Goal: Task Accomplishment & Management: Manage account settings

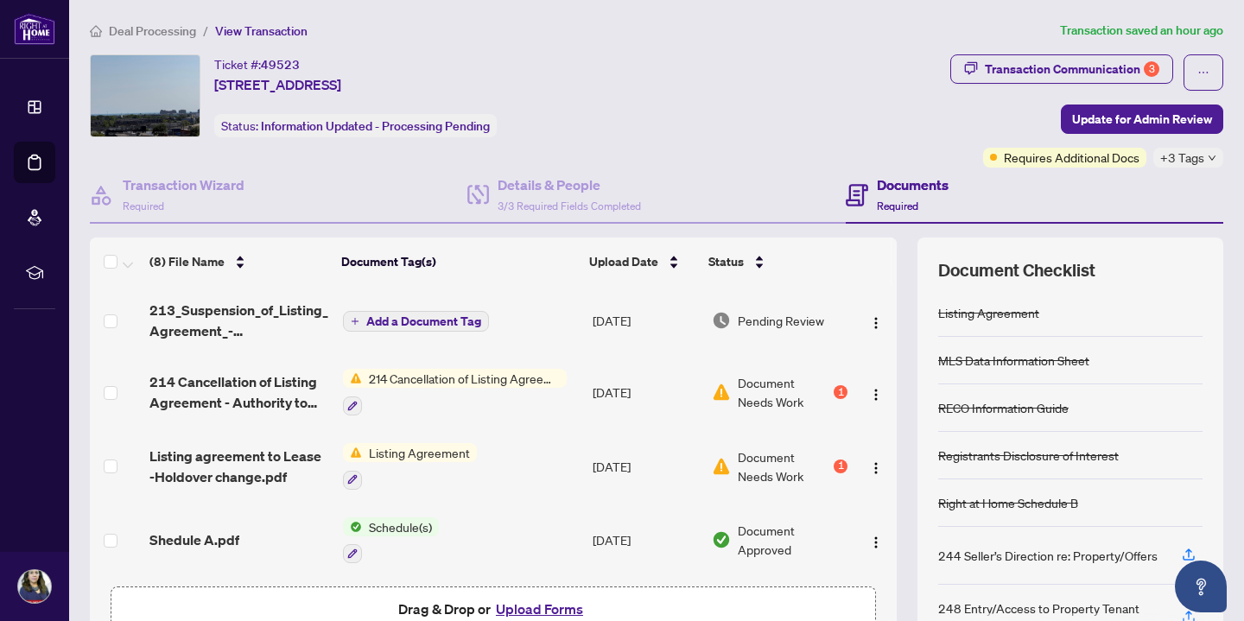
scroll to position [1, 0]
click at [539, 610] on button "Upload Forms" at bounding box center [540, 608] width 98 height 22
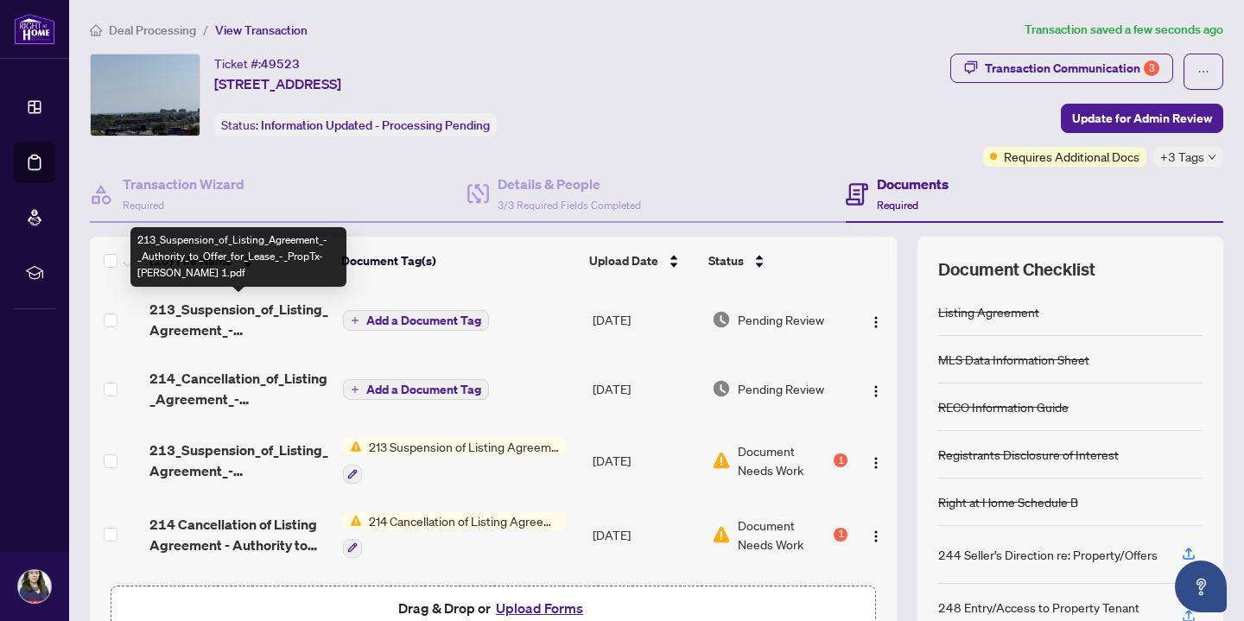
click at [269, 315] on span "213_Suspension_of_Listing_Agreement_-_Authority_to_Offer_for_Lease_-_PropTx-[PE…" at bounding box center [239, 319] width 180 height 41
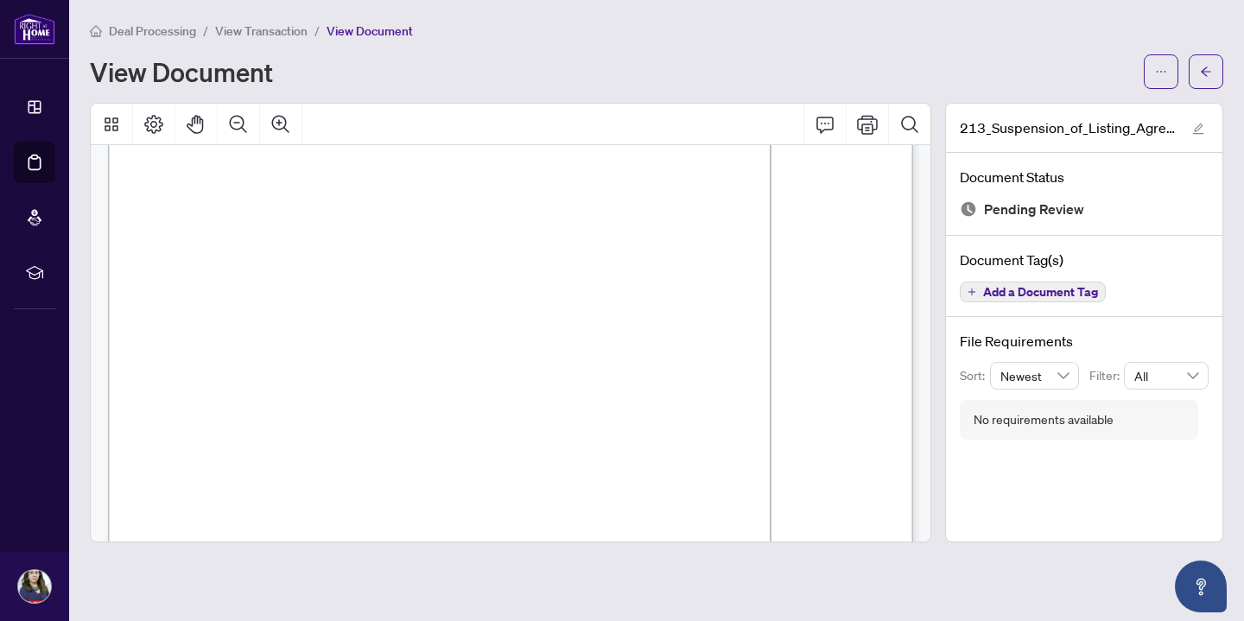
scroll to position [159, 0]
click at [252, 31] on span "View Transaction" at bounding box center [261, 31] width 92 height 16
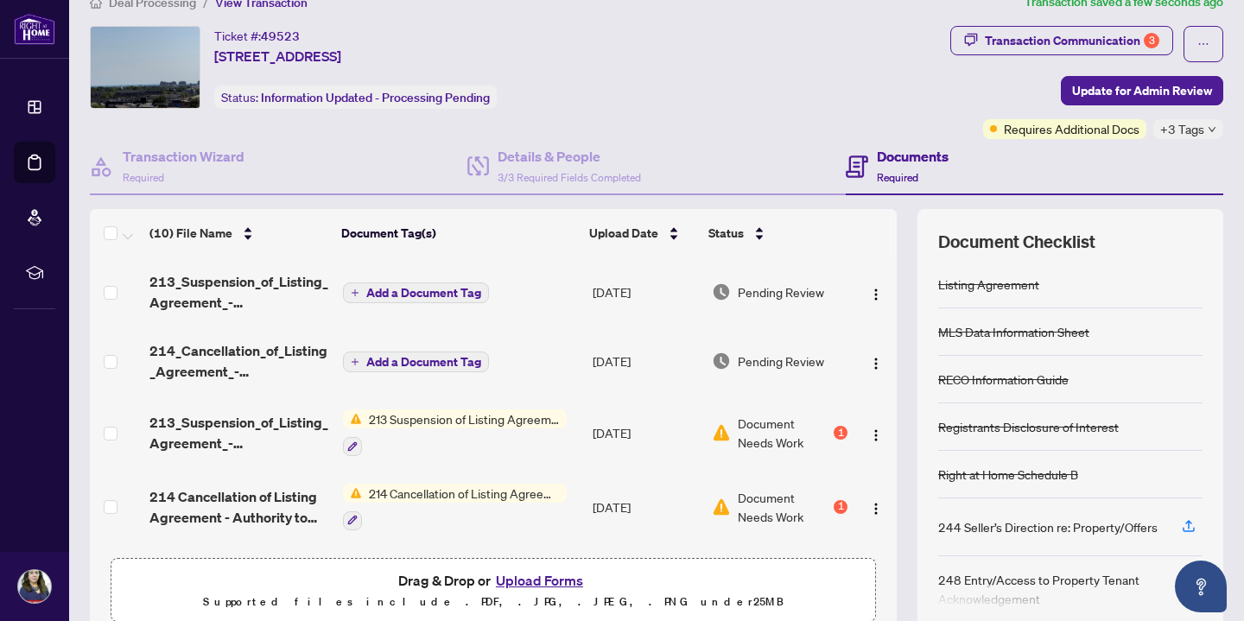
scroll to position [29, 0]
click at [874, 431] on img "button" at bounding box center [876, 435] width 14 height 14
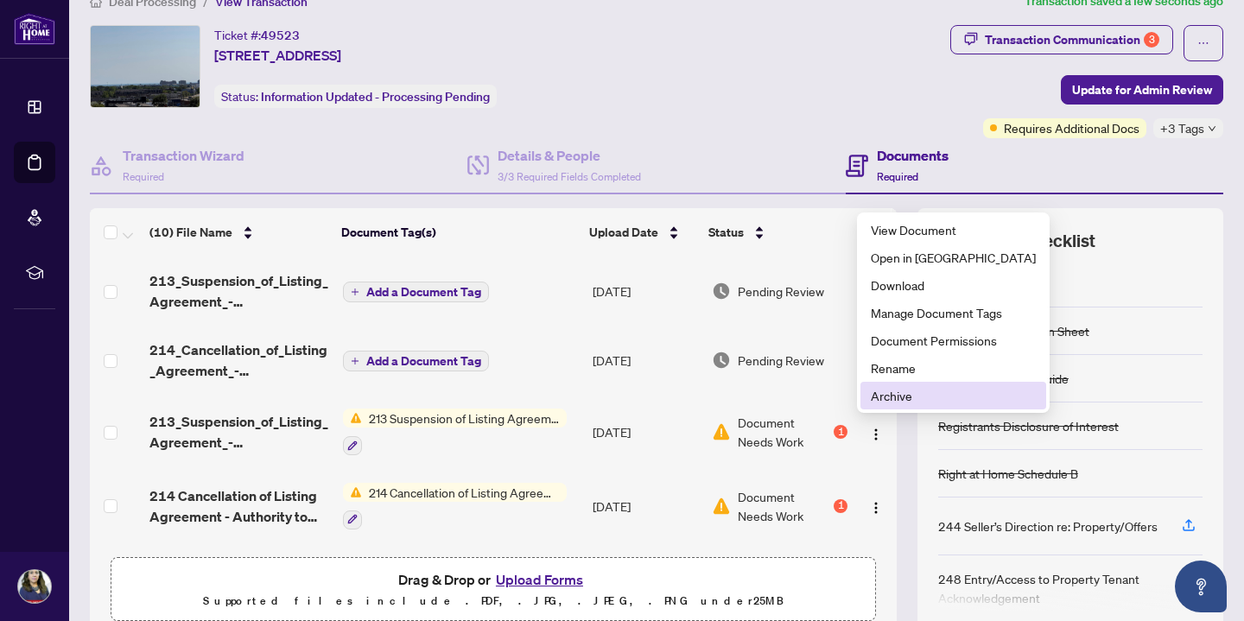
click at [916, 392] on span "Archive" at bounding box center [953, 395] width 165 height 19
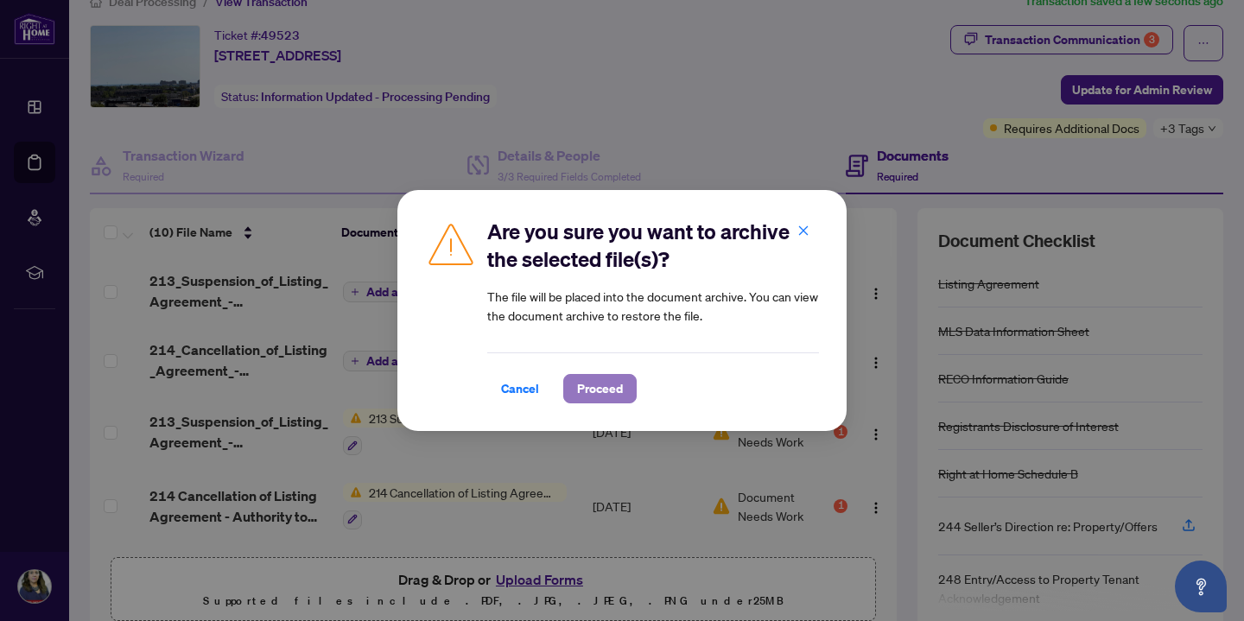
click at [589, 390] on span "Proceed" at bounding box center [600, 389] width 46 height 28
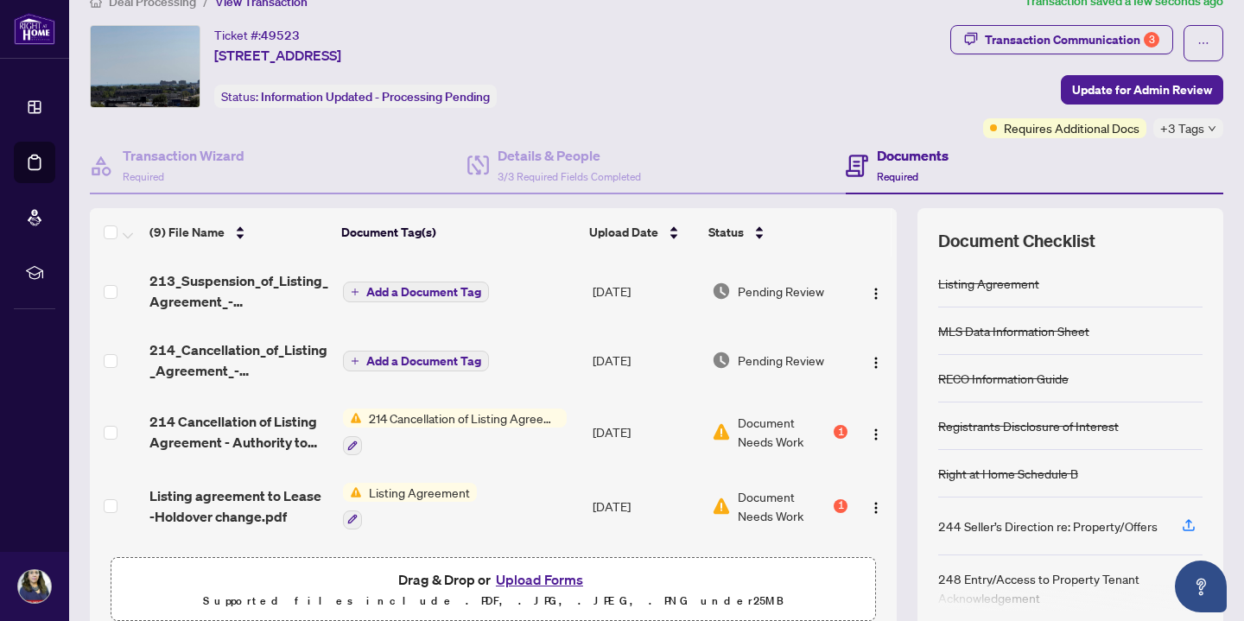
click at [765, 427] on span "Document Needs Work" at bounding box center [784, 432] width 92 height 38
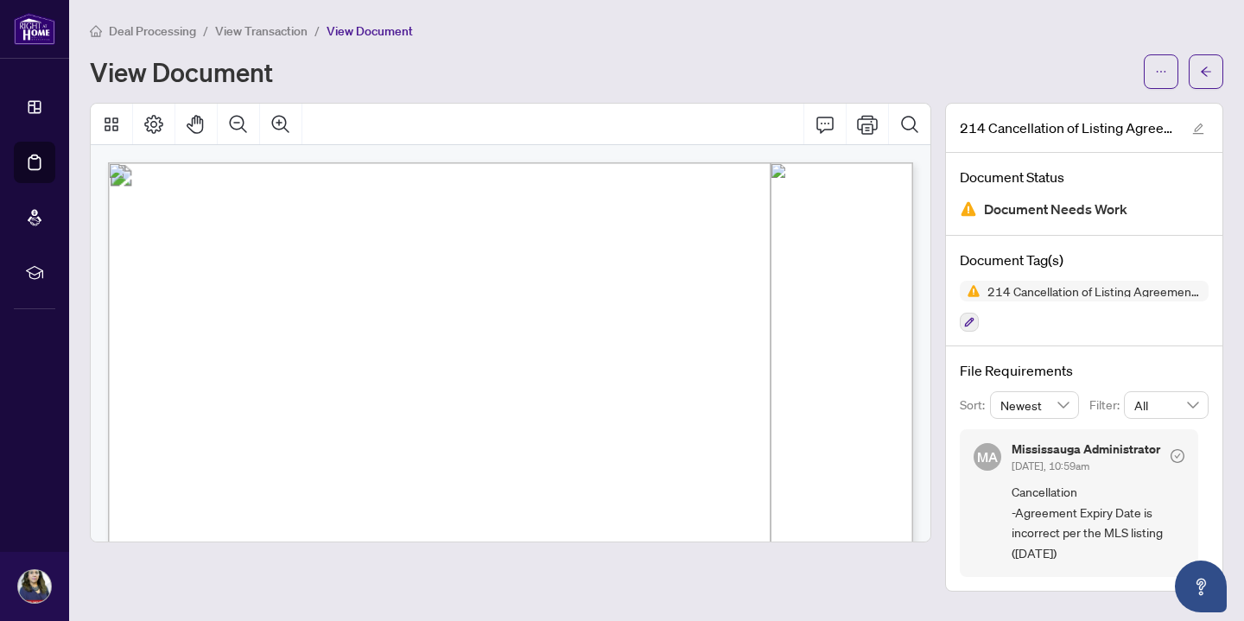
click at [361, 29] on span "View Document" at bounding box center [369, 31] width 86 height 16
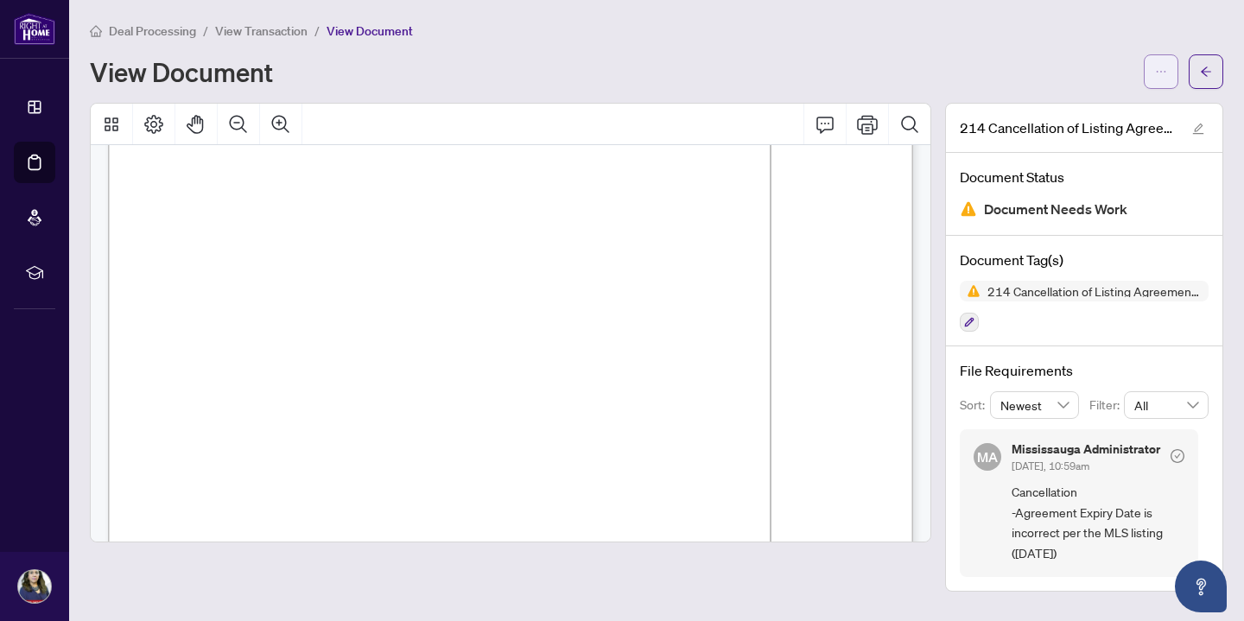
click at [1160, 66] on icon "ellipsis" at bounding box center [1161, 72] width 12 height 12
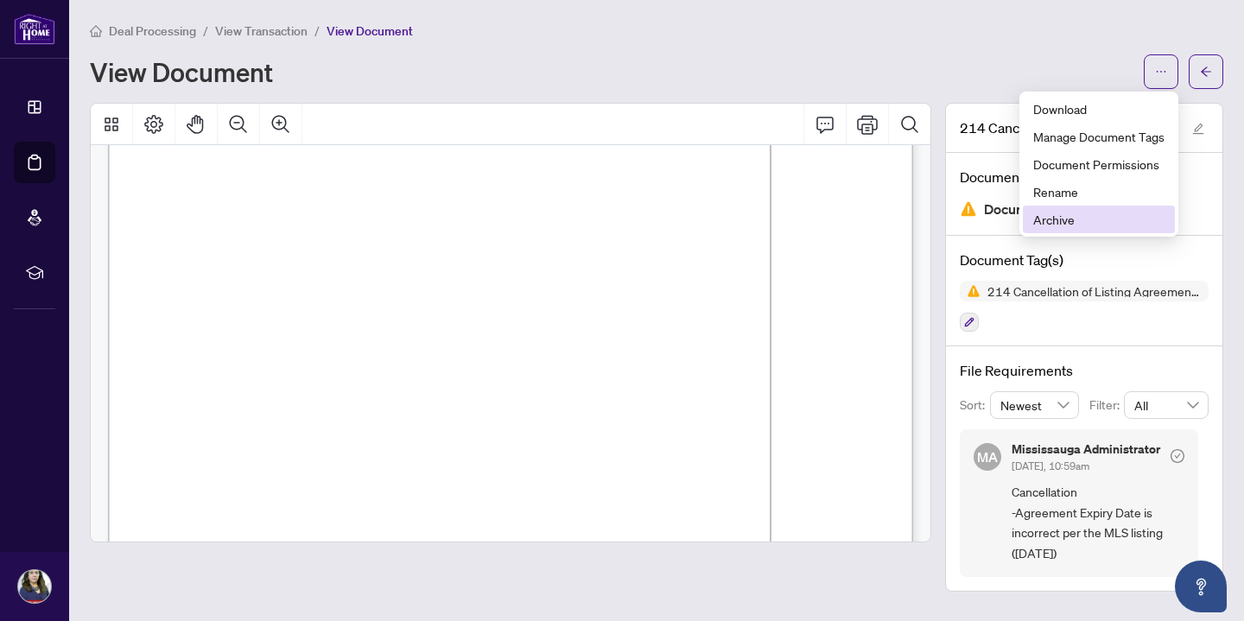
click at [1063, 221] on span "Archive" at bounding box center [1098, 219] width 131 height 19
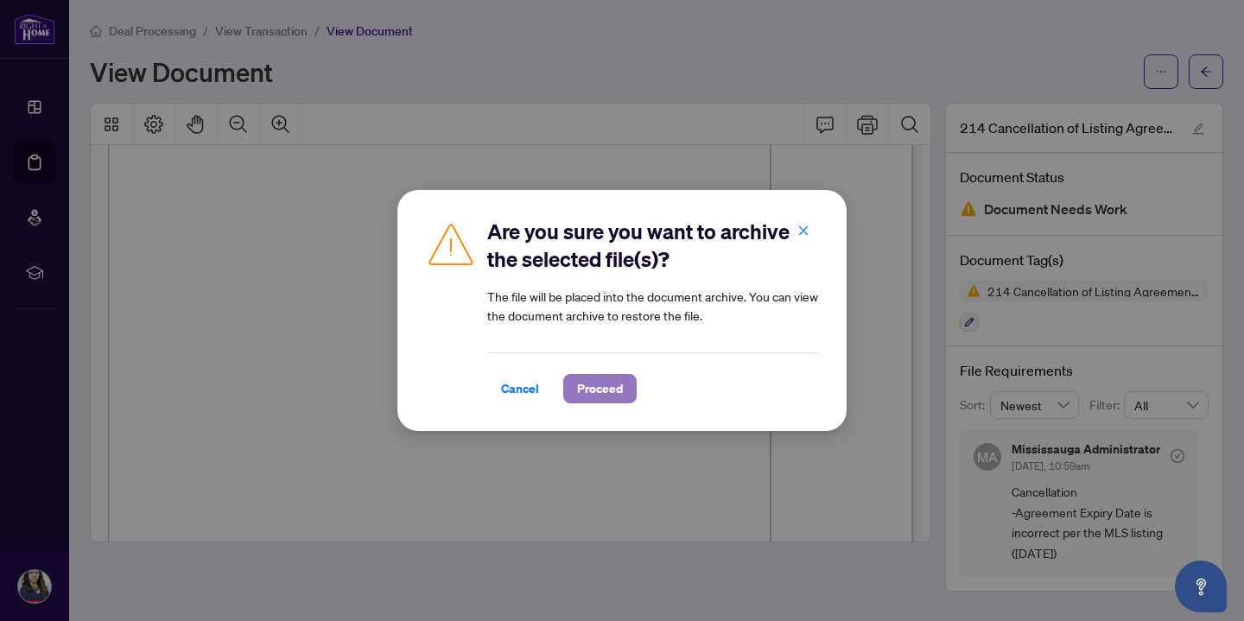
click at [608, 389] on span "Proceed" at bounding box center [600, 389] width 46 height 28
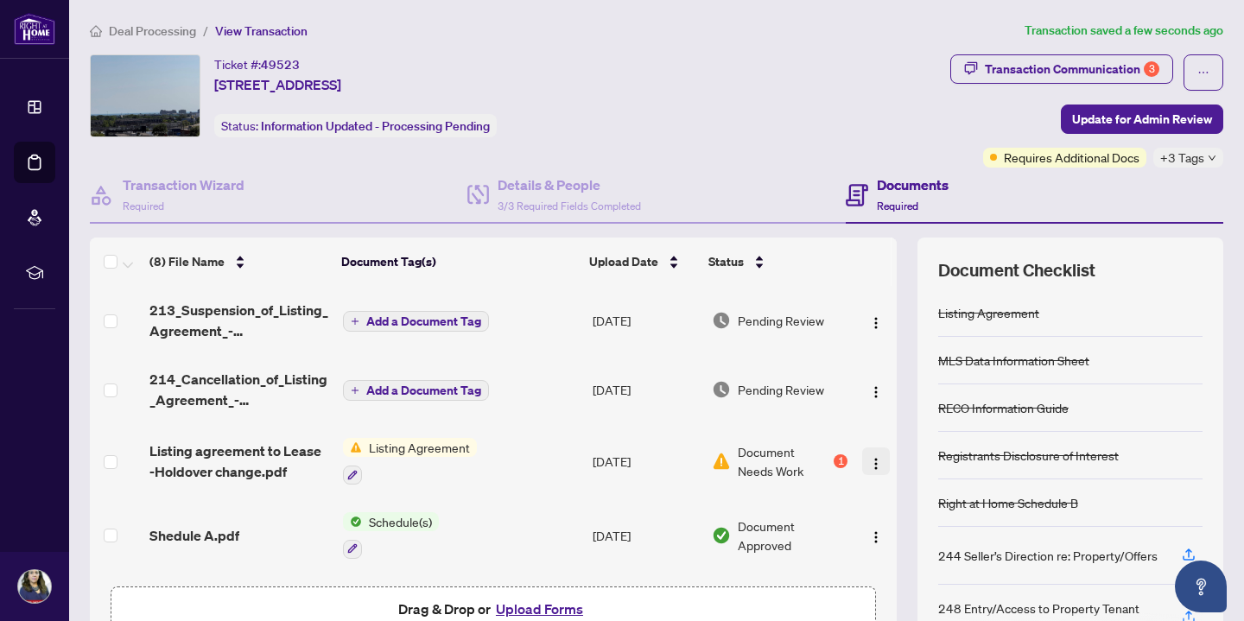
click at [869, 457] on img "button" at bounding box center [876, 464] width 14 height 14
click at [1141, 115] on span "Update for Admin Review" at bounding box center [1142, 119] width 140 height 28
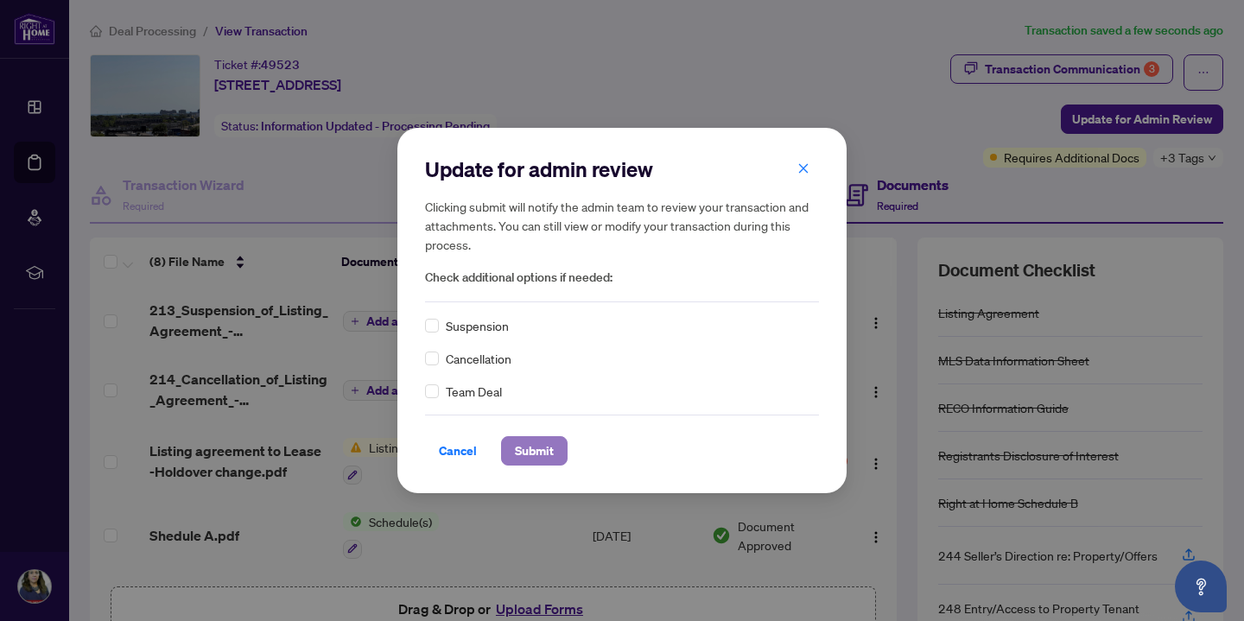
click at [536, 454] on span "Submit" at bounding box center [534, 451] width 39 height 28
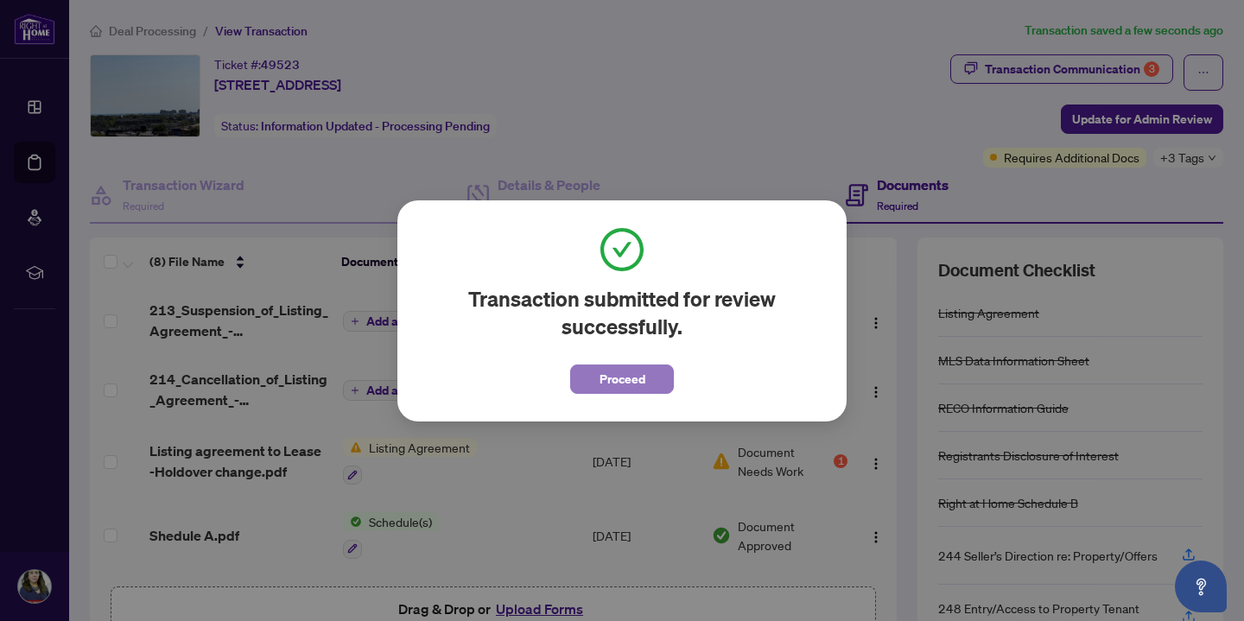
click at [639, 377] on span "Proceed" at bounding box center [622, 379] width 46 height 28
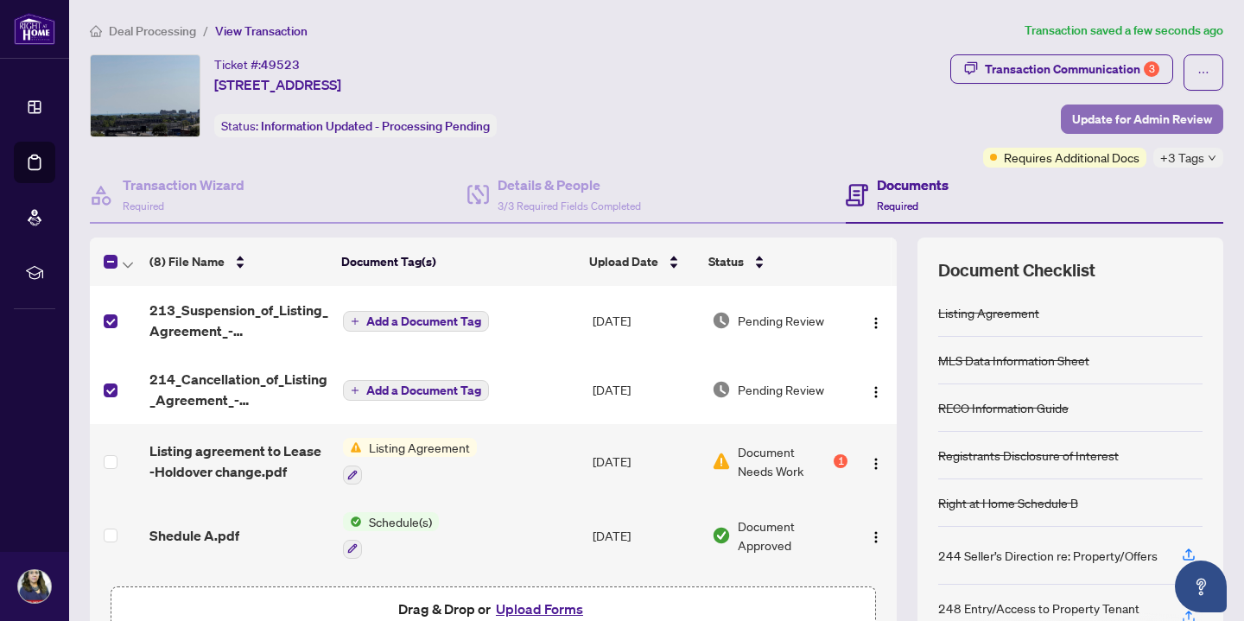
click at [1154, 120] on span "Update for Admin Review" at bounding box center [1142, 119] width 140 height 28
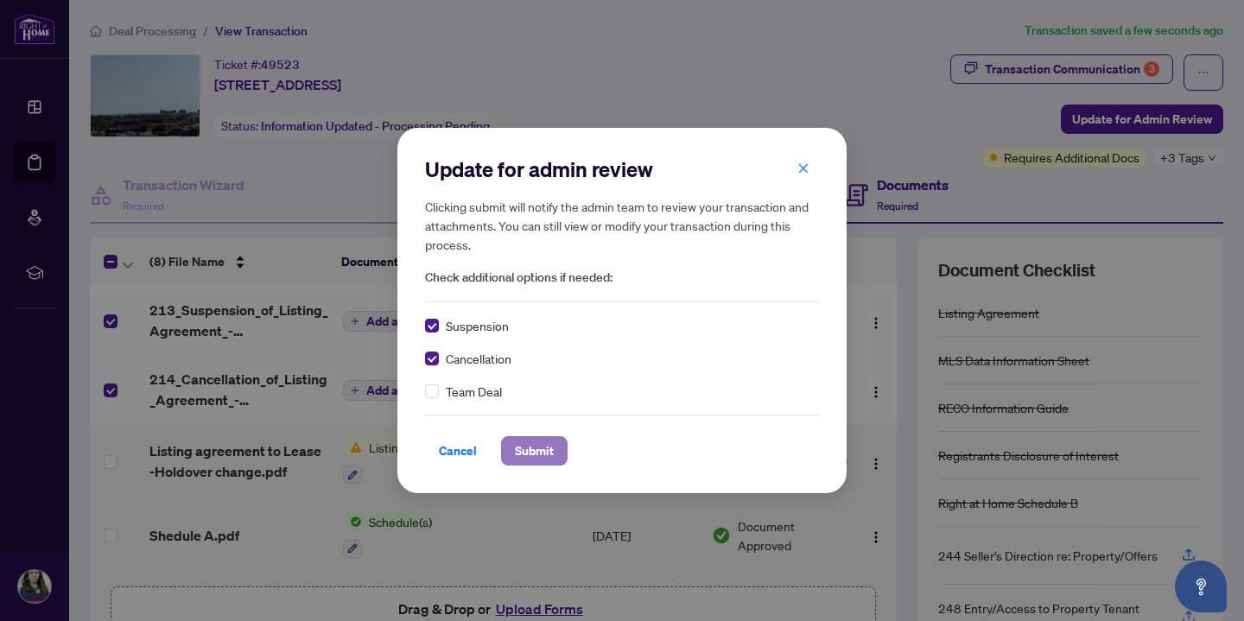
click at [537, 448] on span "Submit" at bounding box center [534, 451] width 39 height 28
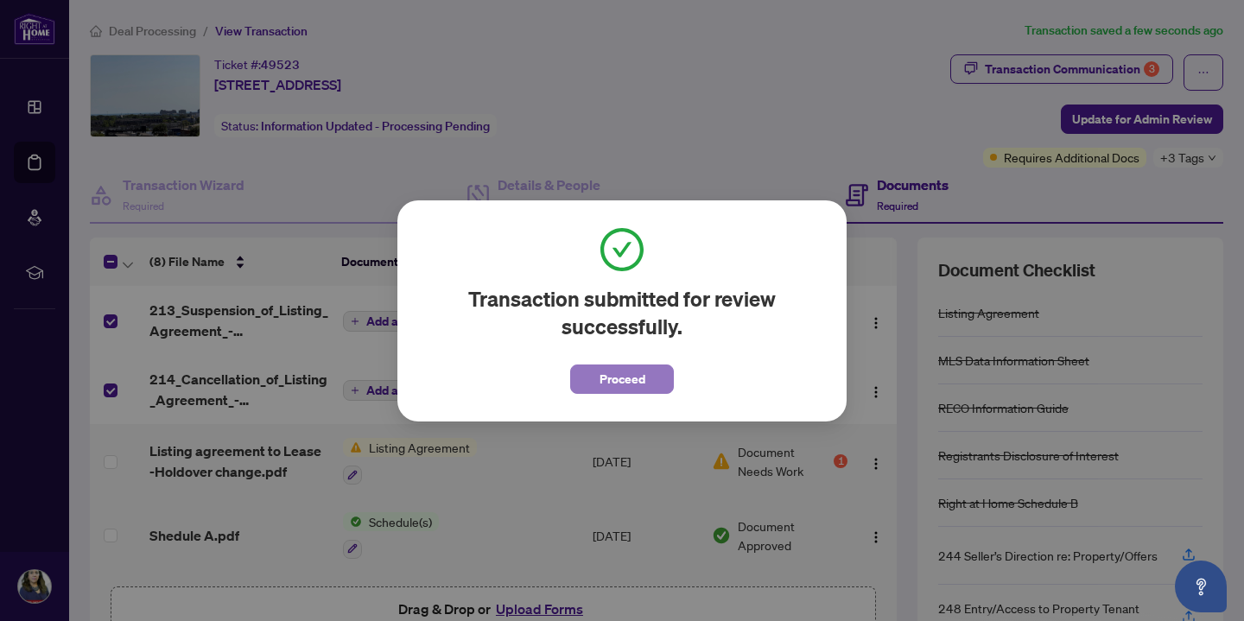
click at [637, 384] on span "Proceed" at bounding box center [622, 379] width 46 height 28
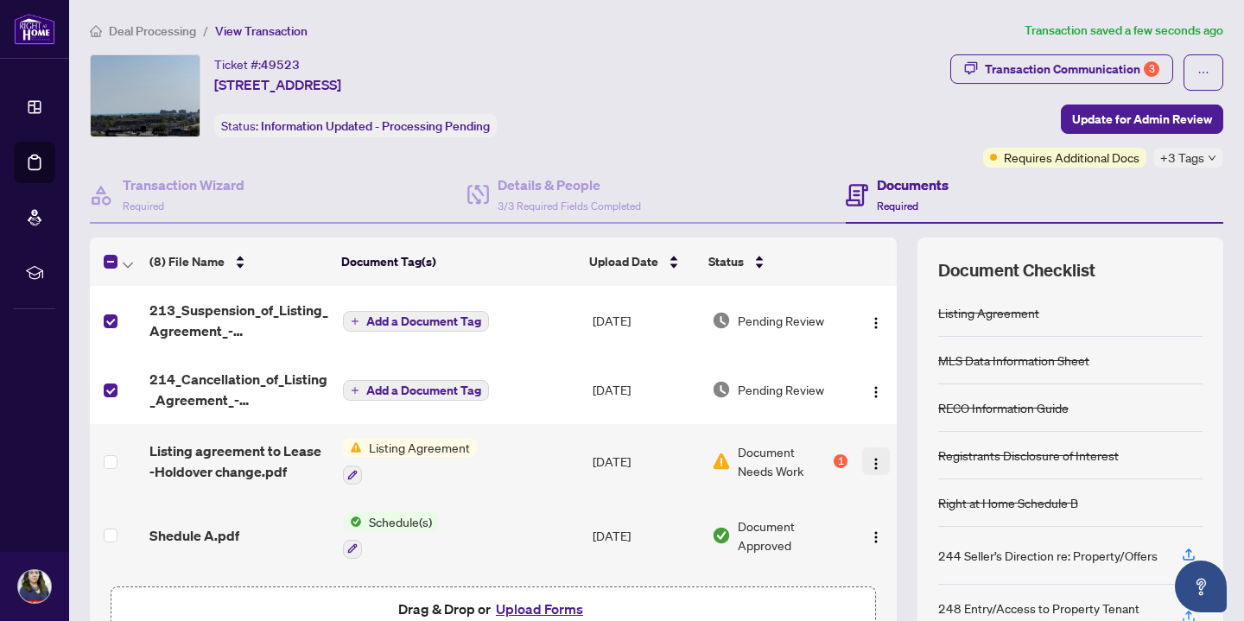
click at [873, 460] on img "button" at bounding box center [876, 464] width 14 height 14
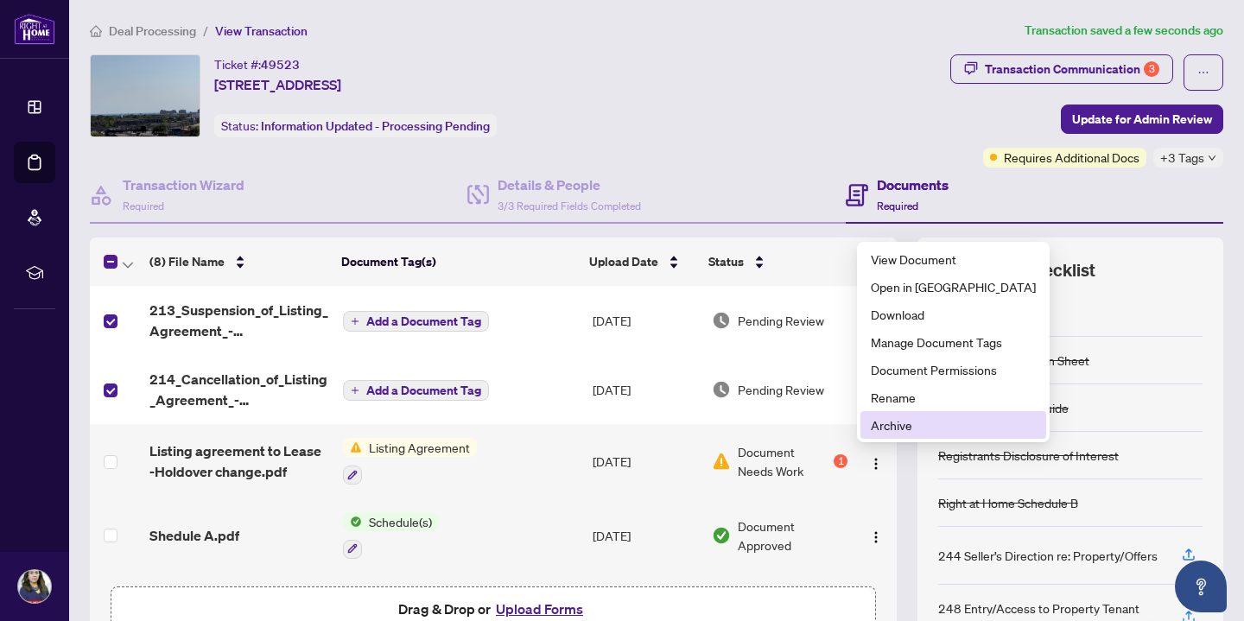
click at [914, 428] on span "Archive" at bounding box center [953, 424] width 165 height 19
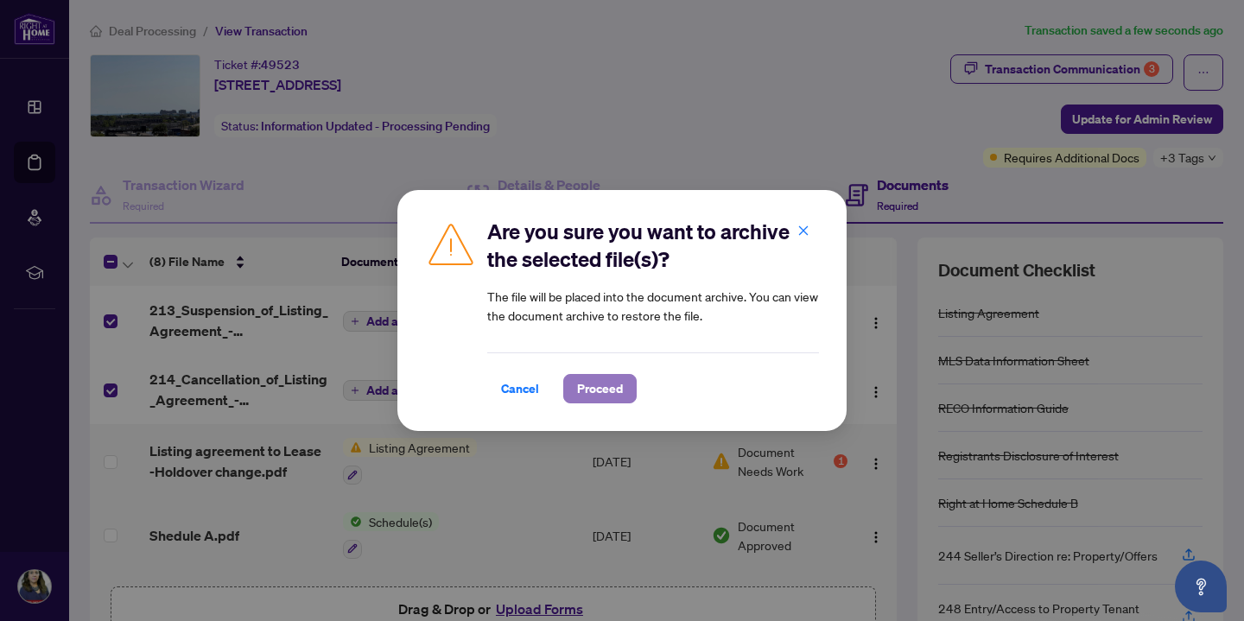
click at [604, 390] on span "Proceed" at bounding box center [600, 389] width 46 height 28
